Goal: Task Accomplishment & Management: Manage account settings

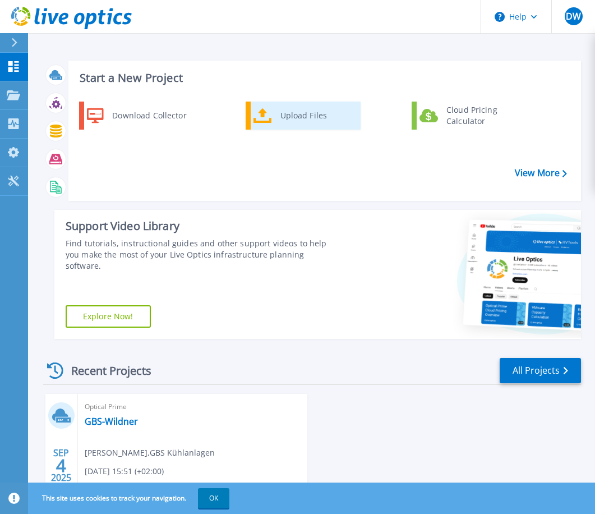
click at [276, 118] on div "Upload Files" at bounding box center [316, 115] width 83 height 22
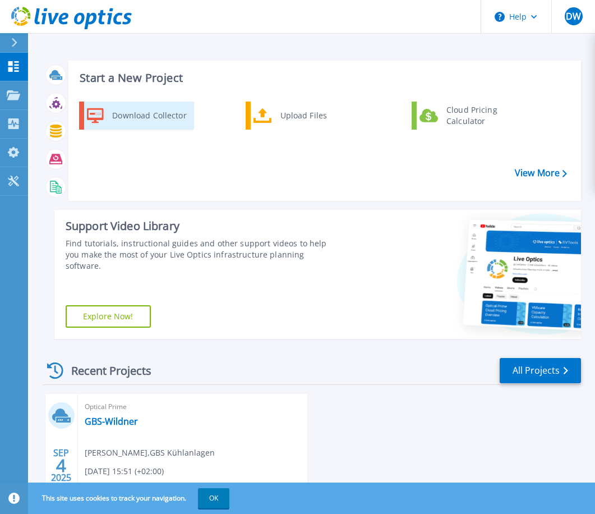
click at [122, 109] on div "Download Collector" at bounding box center [149, 115] width 85 height 22
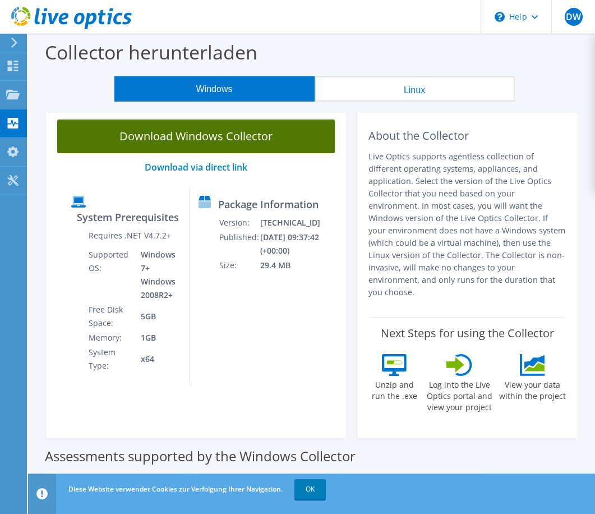
click at [236, 143] on link "Download Windows Collector" at bounding box center [196, 136] width 278 height 34
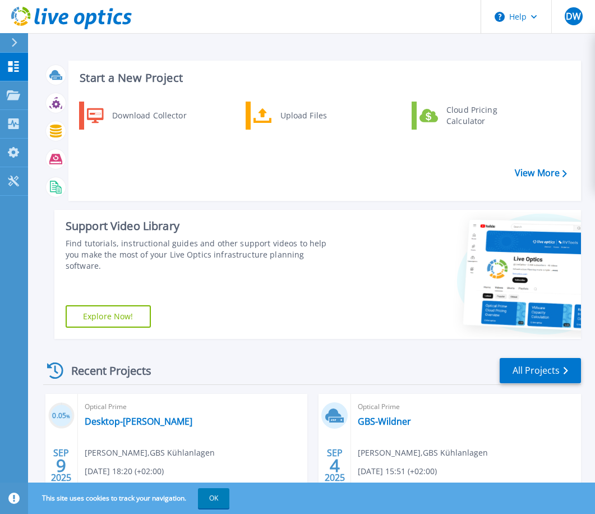
click at [422, 86] on div "Start a New Project Download Collector Upload Files Cloud Pricing Calculator Vi…" at bounding box center [324, 131] width 512 height 140
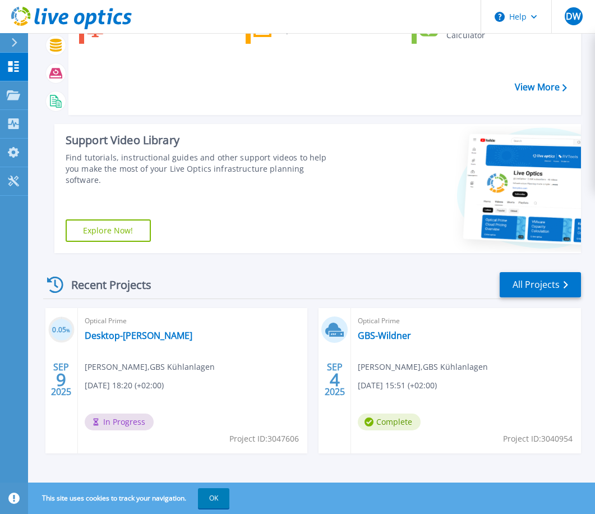
scroll to position [90, 0]
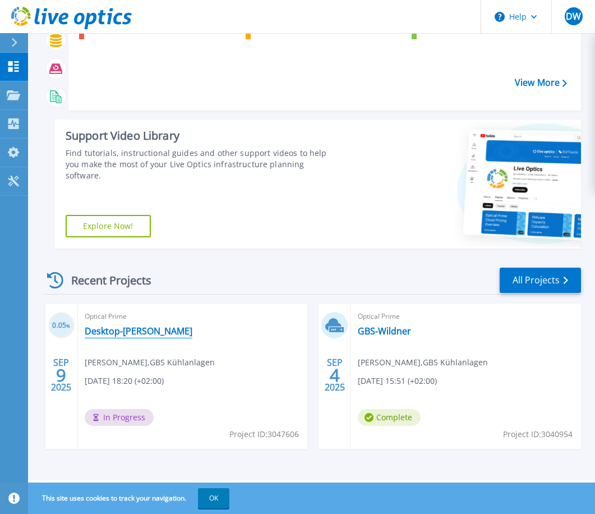
click at [151, 335] on link "Desktop-[PERSON_NAME]" at bounding box center [139, 330] width 108 height 11
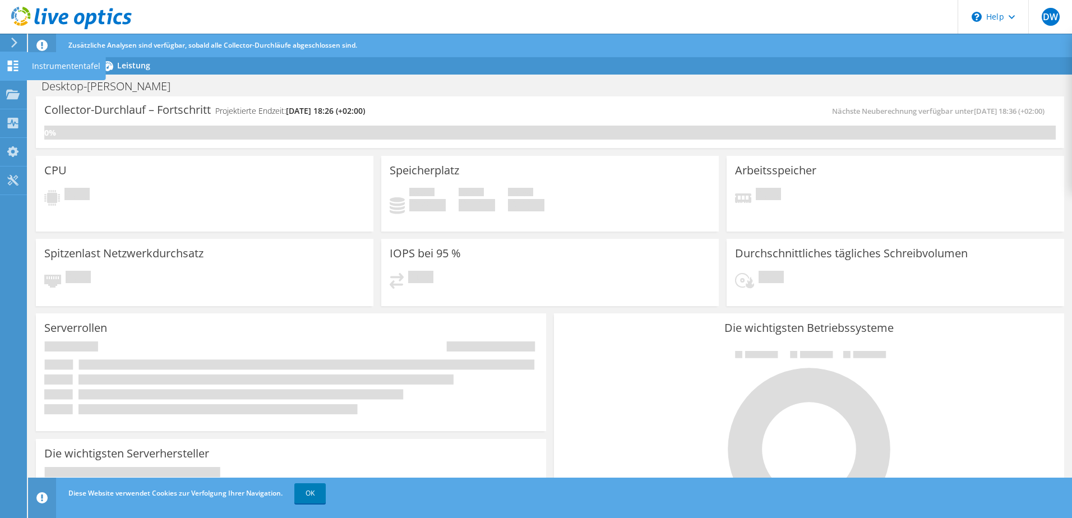
click at [11, 72] on div at bounding box center [12, 67] width 13 height 12
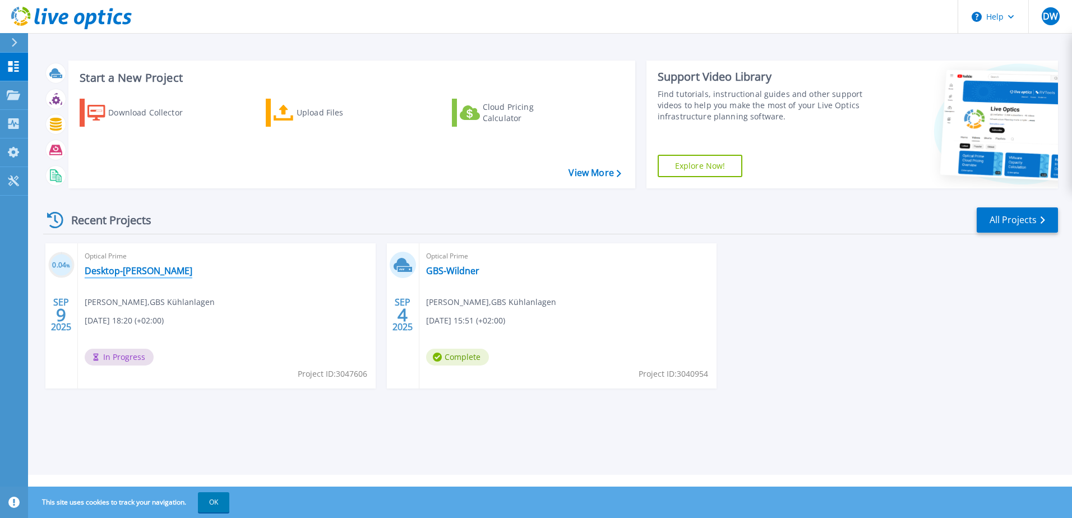
click at [132, 275] on link "Desktop-Dominik" at bounding box center [139, 270] width 108 height 11
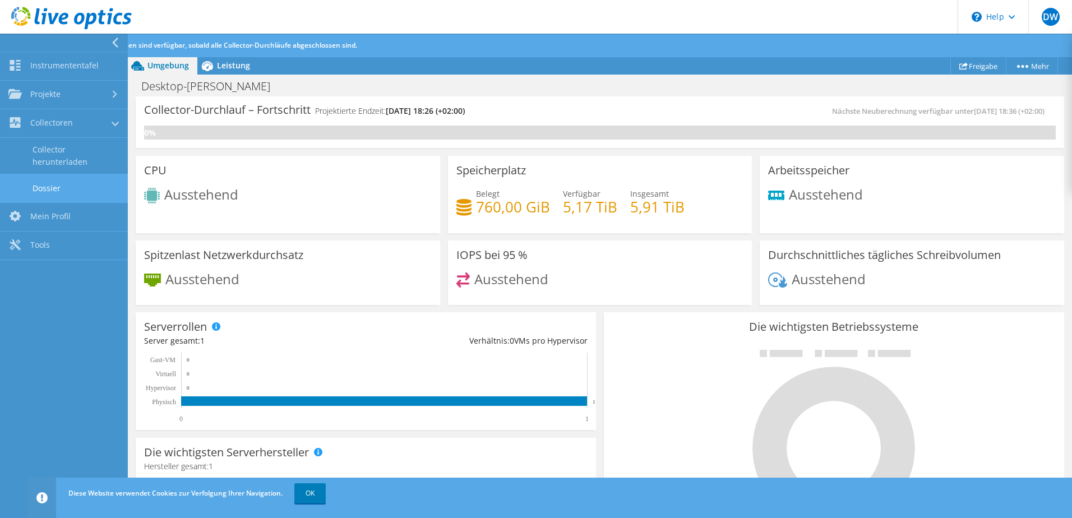
click at [73, 191] on link "Dossier" at bounding box center [64, 188] width 128 height 29
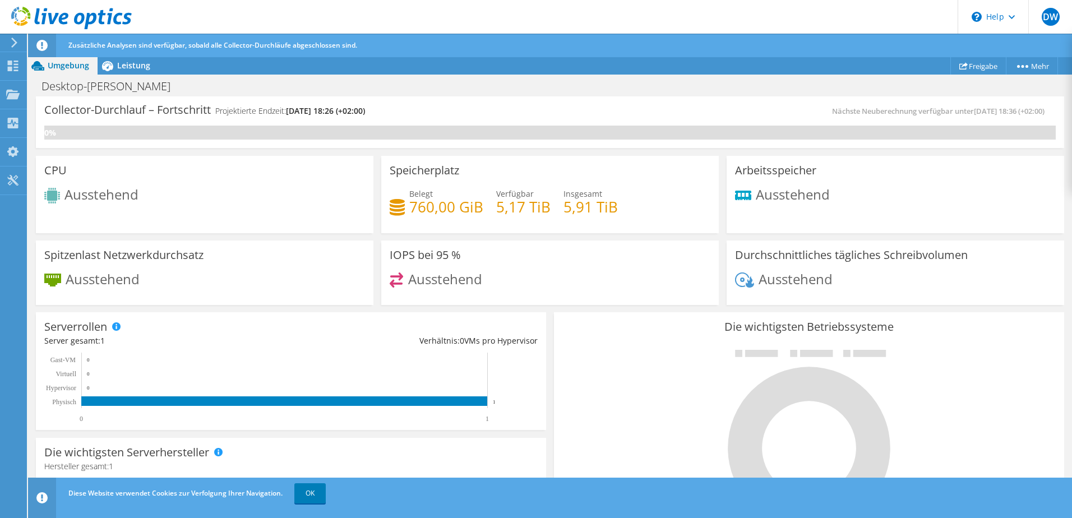
drag, startPoint x: 90, startPoint y: 193, endPoint x: 90, endPoint y: 187, distance: 6.7
click at [90, 193] on span "Ausstehend" at bounding box center [101, 194] width 74 height 19
click at [320, 493] on link "OK" at bounding box center [309, 493] width 31 height 20
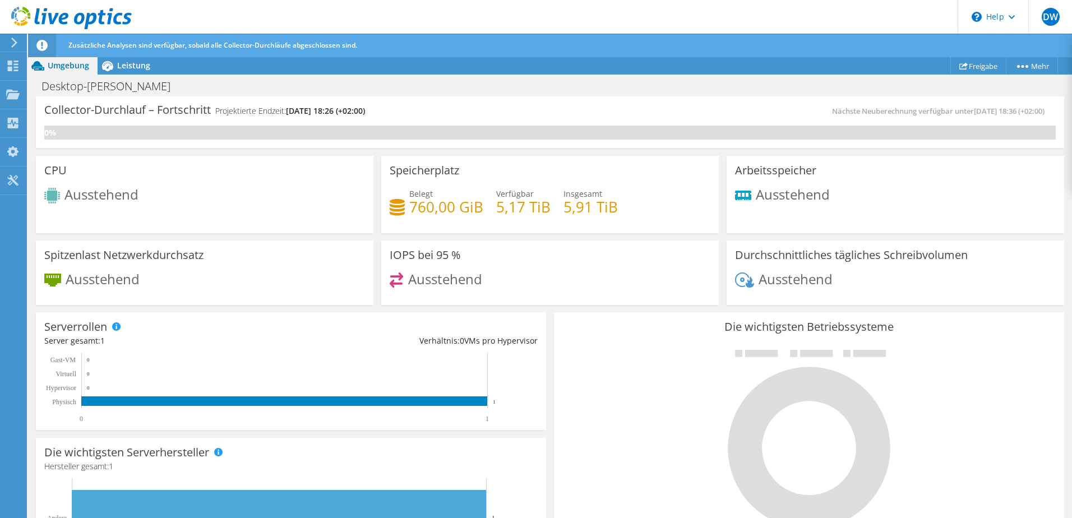
scroll to position [336, 0]
click at [742, 106] on div "Nächste Neuberechnung verfügbar unter 09.09.2025, 18:36 (+02:00)" at bounding box center [803, 111] width 506 height 13
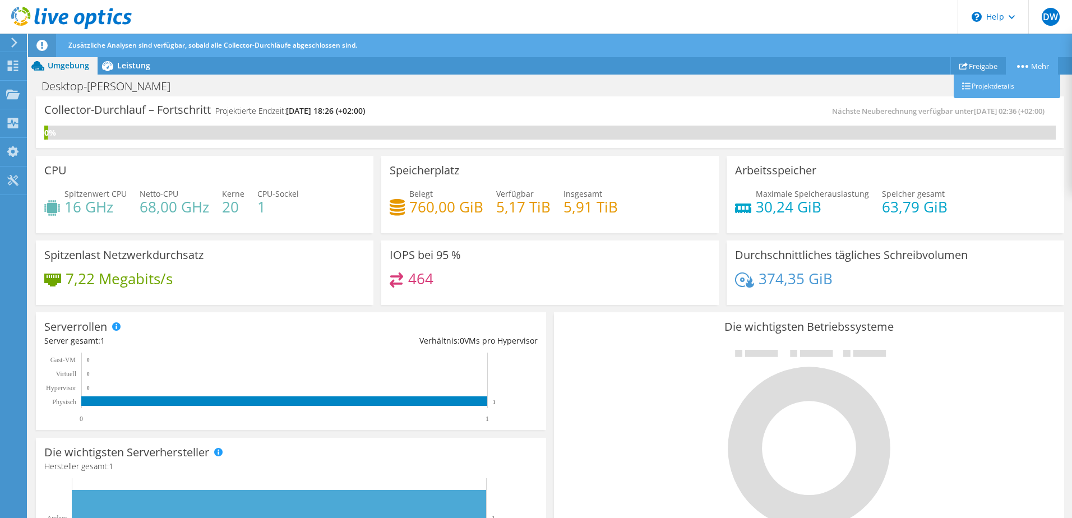
click at [1041, 71] on link "Mehr" at bounding box center [1032, 65] width 52 height 17
click at [986, 86] on link "Projektdetails" at bounding box center [1007, 87] width 107 height 24
